Goal: Information Seeking & Learning: Learn about a topic

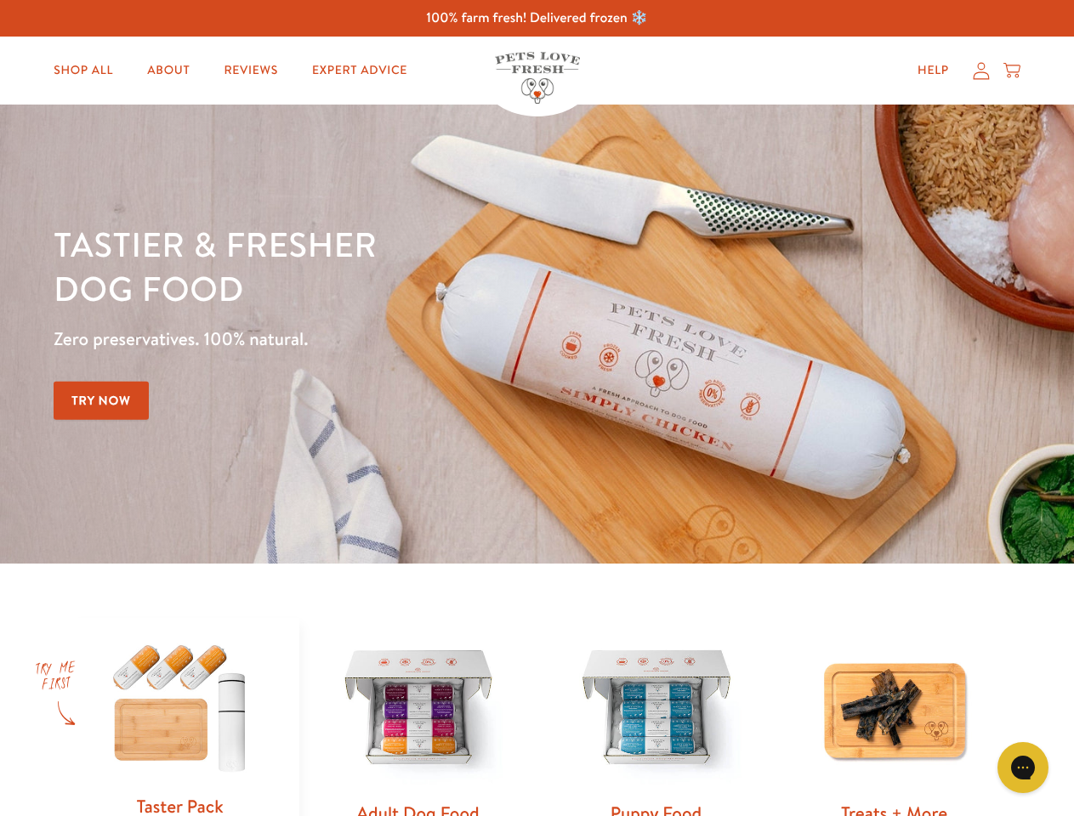
click at [536, 408] on div "Tastier & fresher dog food Zero preservatives. 100% natural. Try Now" at bounding box center [376, 334] width 644 height 224
click at [1023, 768] on icon "Gorgias live chat" at bounding box center [1022, 767] width 16 height 16
